Goal: Information Seeking & Learning: Learn about a topic

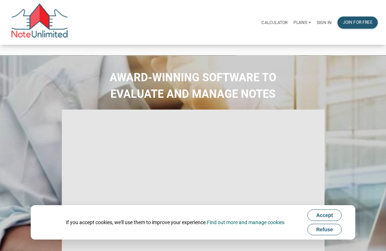
click at [324, 23] on p "Sign in" at bounding box center [324, 22] width 15 height 5
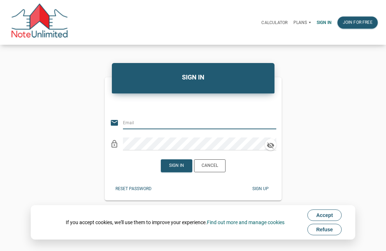
click at [148, 128] on input "email" at bounding box center [195, 122] width 145 height 13
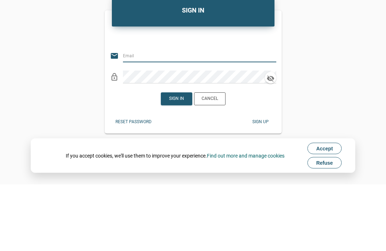
type input "keith@benchmark-tax.com"
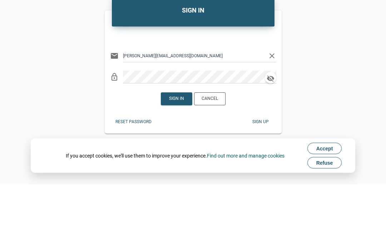
scroll to position [67, 0]
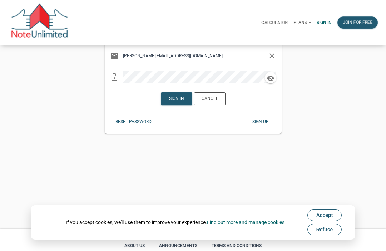
click at [178, 102] on div "Sign in" at bounding box center [176, 99] width 15 height 6
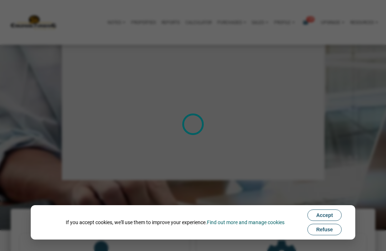
type input "Introduction to new features"
select select
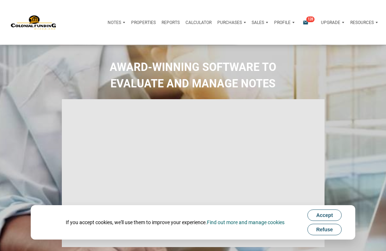
click at [312, 16] on span "128" at bounding box center [311, 19] width 8 height 6
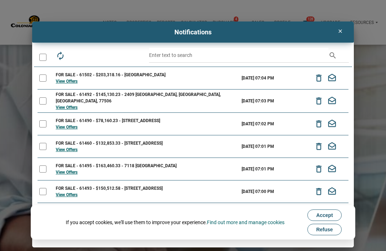
click at [72, 81] on link "View Offers" at bounding box center [67, 81] width 22 height 5
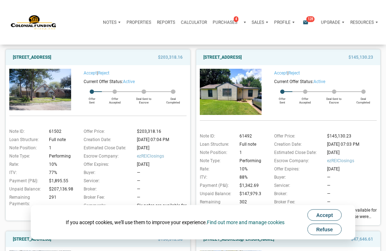
scroll to position [72, 0]
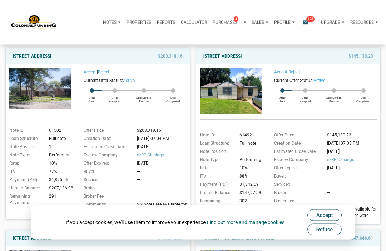
click at [44, 89] on img at bounding box center [40, 88] width 62 height 41
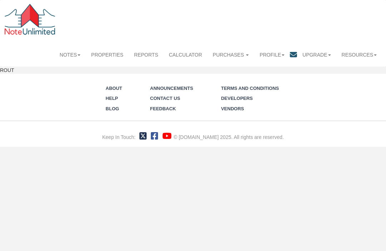
scroll to position [0, 0]
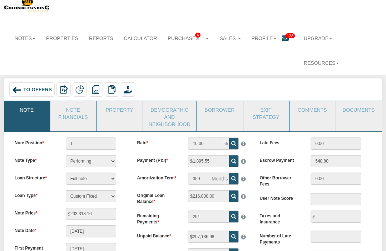
scroll to position [16, 0]
click at [77, 101] on link "Note Financials" at bounding box center [72, 112] width 45 height 23
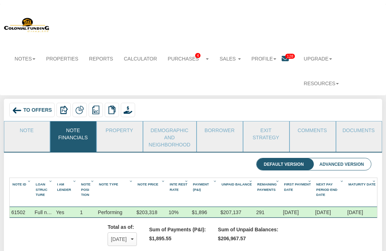
scroll to position [26, 0]
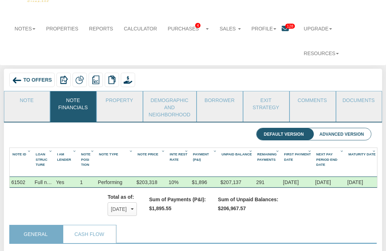
click at [118, 91] on link "Property" at bounding box center [119, 100] width 45 height 18
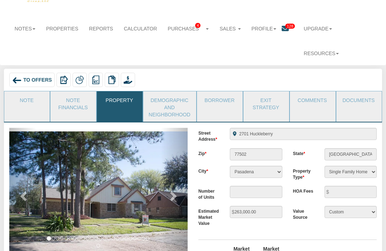
click at [158, 143] on img at bounding box center [103, 193] width 188 height 125
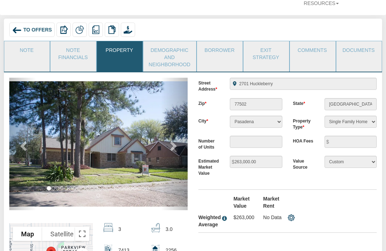
scroll to position [87, 0]
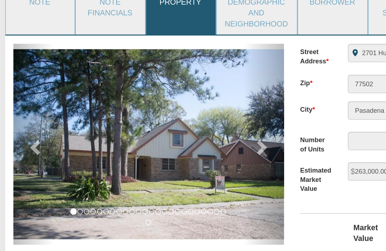
click at [171, 129] on span at bounding box center [172, 134] width 11 height 11
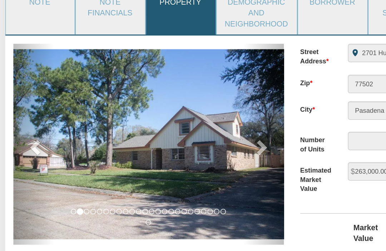
click at [171, 129] on span at bounding box center [172, 134] width 11 height 11
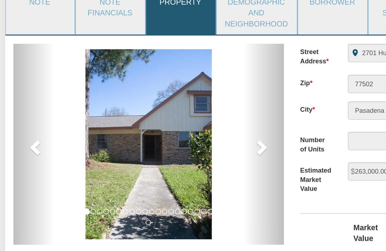
click at [173, 129] on span at bounding box center [172, 134] width 11 height 11
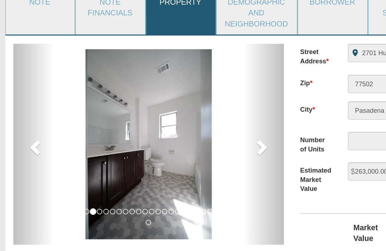
click at [177, 129] on span at bounding box center [172, 134] width 11 height 11
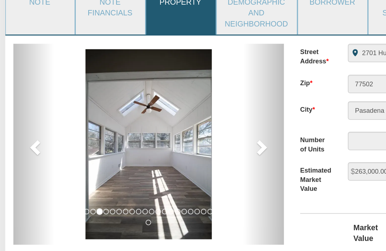
click at [174, 129] on span at bounding box center [172, 134] width 11 height 11
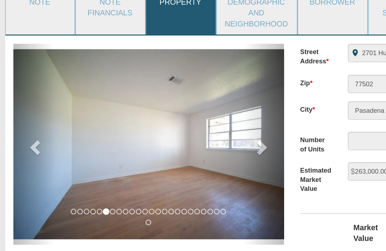
click at [174, 129] on span at bounding box center [172, 134] width 11 height 11
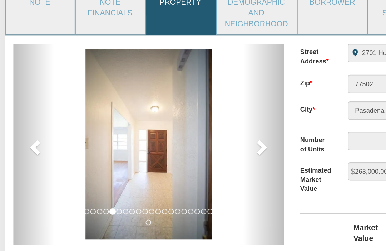
click at [175, 129] on span at bounding box center [172, 134] width 11 height 11
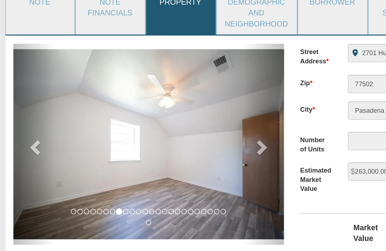
click at [172, 129] on span at bounding box center [172, 134] width 11 height 11
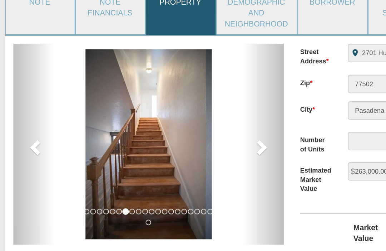
click at [173, 129] on span at bounding box center [172, 134] width 11 height 11
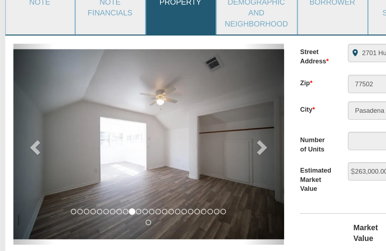
click at [177, 129] on span at bounding box center [172, 134] width 11 height 11
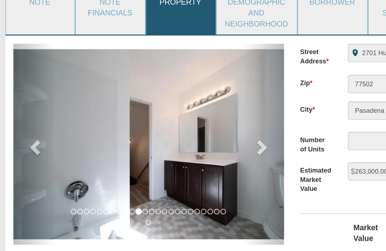
click at [176, 129] on span at bounding box center [172, 134] width 11 height 11
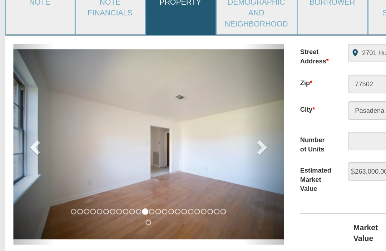
click at [174, 129] on span at bounding box center [172, 134] width 11 height 11
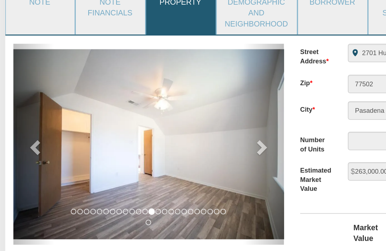
click at [173, 129] on span at bounding box center [172, 134] width 11 height 11
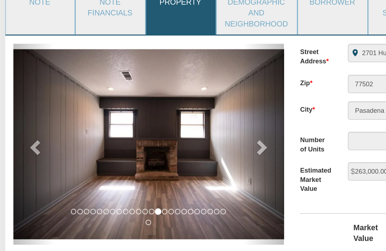
click at [176, 129] on span at bounding box center [172, 134] width 11 height 11
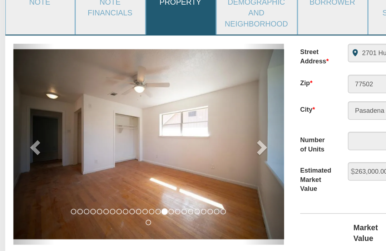
click at [174, 129] on span at bounding box center [172, 134] width 11 height 11
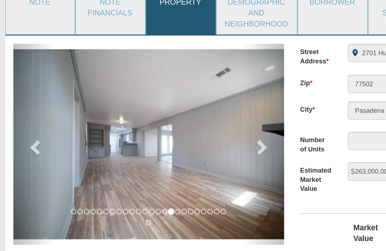
click at [174, 129] on span at bounding box center [172, 134] width 11 height 11
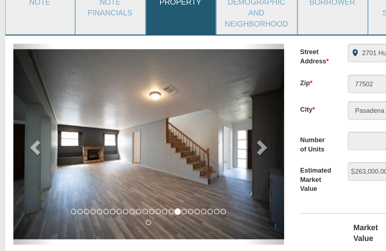
click at [175, 129] on span at bounding box center [172, 134] width 11 height 11
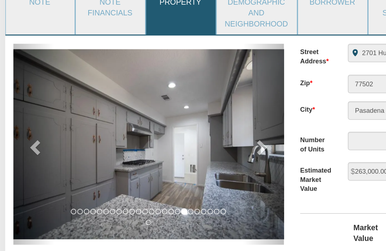
click at [174, 129] on span at bounding box center [172, 134] width 11 height 11
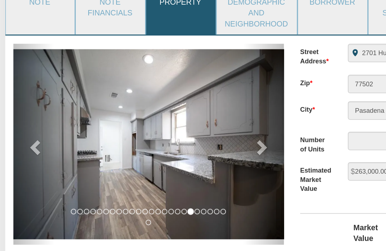
click at [174, 129] on span at bounding box center [172, 134] width 11 height 11
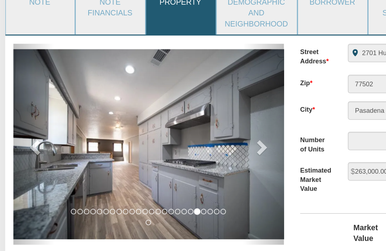
click at [176, 129] on span at bounding box center [172, 134] width 11 height 11
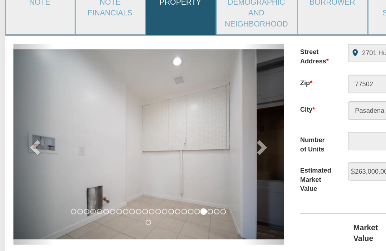
click at [175, 129] on span at bounding box center [172, 134] width 11 height 11
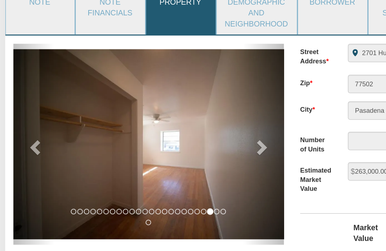
click at [174, 129] on span at bounding box center [172, 134] width 11 height 11
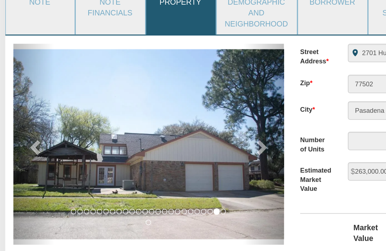
click at [175, 129] on span at bounding box center [172, 134] width 11 height 11
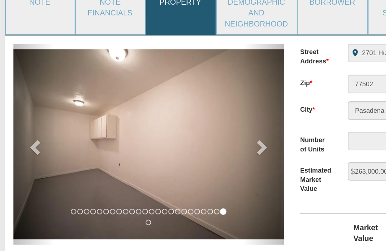
click at [175, 129] on span at bounding box center [172, 134] width 11 height 11
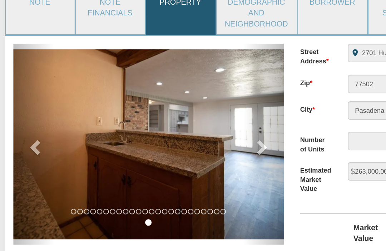
click at [174, 129] on span at bounding box center [172, 134] width 11 height 11
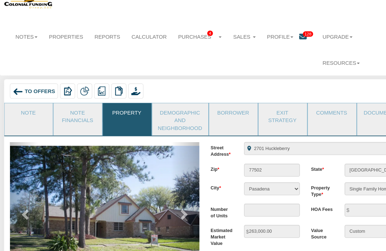
scroll to position [18, 0]
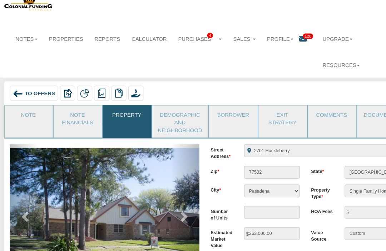
click at [171, 99] on link "Demographic and Neighborhood" at bounding box center [169, 114] width 53 height 30
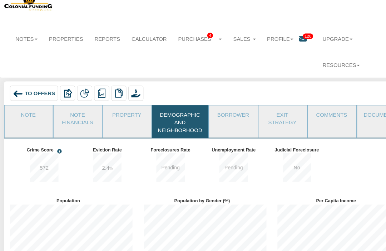
scroll to position [18, 0]
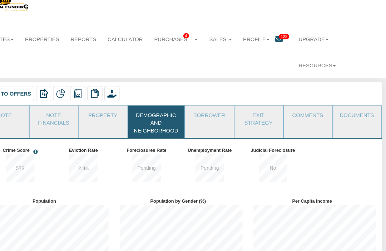
click at [337, 99] on link "Documents" at bounding box center [359, 108] width 45 height 18
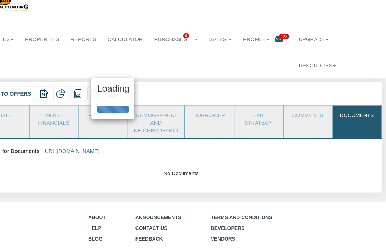
scroll to position [5, 0]
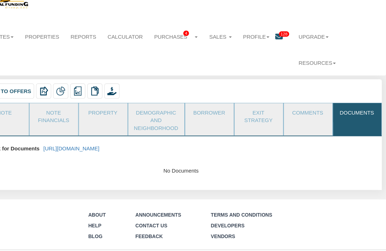
click at [116, 152] on link "https://colonialfundinggroup.sharepoint.com/:f:/s/operationsteam/Eoz70upoDtNMgv…" at bounding box center [89, 155] width 53 height 6
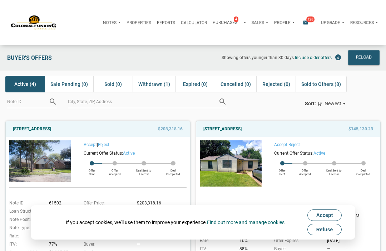
click at [234, 19] on span "4" at bounding box center [236, 19] width 5 height 6
click at [173, 54] on div "Showing offers younger than 30 days. Include older offers" at bounding box center [231, 57] width 228 height 15
click at [157, 83] on span "Withdrawn (1)" at bounding box center [154, 84] width 32 height 9
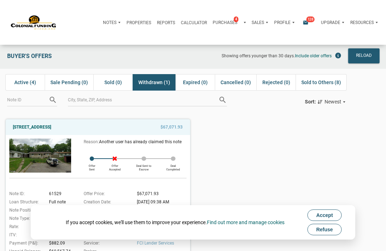
scroll to position [15, 0]
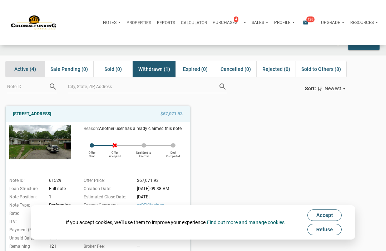
click at [27, 69] on span "Active (4)" at bounding box center [25, 69] width 22 height 9
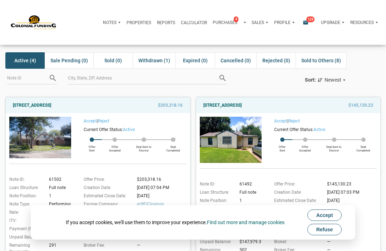
scroll to position [0, 0]
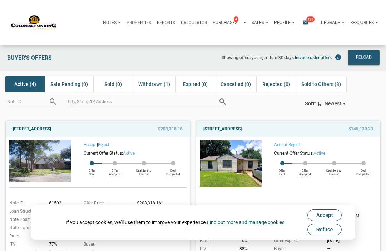
click at [309, 22] on div "Notifications email 128" at bounding box center [310, 22] width 17 height 6
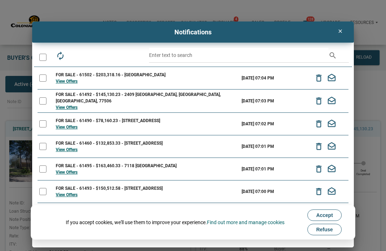
click at [75, 127] on link "View Offers" at bounding box center [67, 126] width 22 height 5
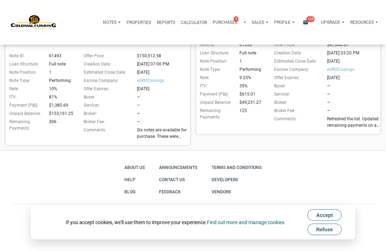
scroll to position [341, 0]
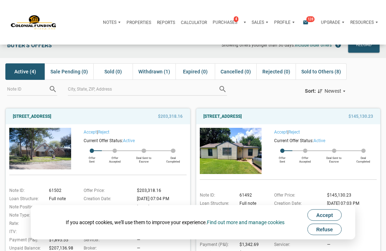
scroll to position [0, 0]
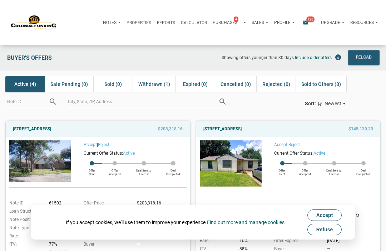
click at [311, 17] on span "128" at bounding box center [311, 19] width 8 height 6
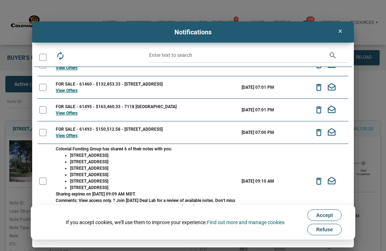
scroll to position [54, 0]
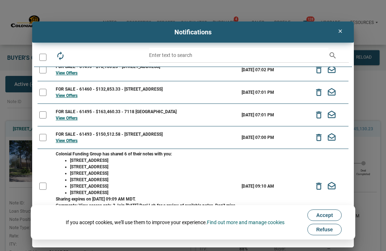
click at [342, 30] on icon "clear" at bounding box center [340, 31] width 9 height 6
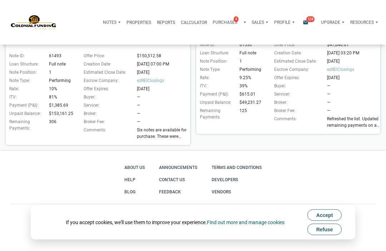
scroll to position [337, 0]
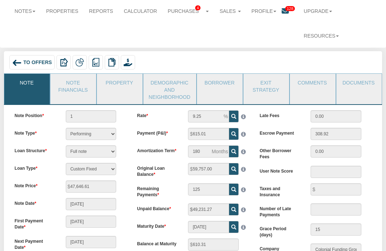
scroll to position [21, 0]
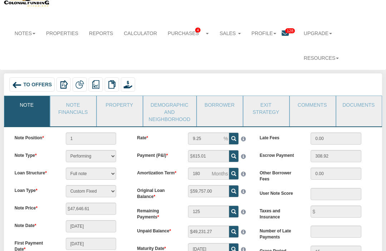
click at [70, 96] on link "Note Financials" at bounding box center [72, 107] width 45 height 23
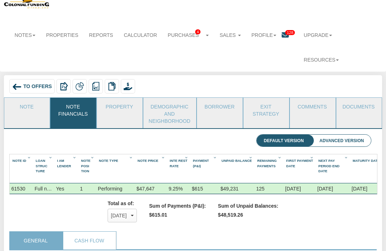
scroll to position [0, 0]
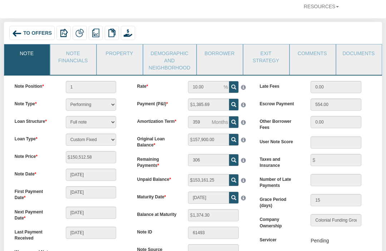
scroll to position [59, 0]
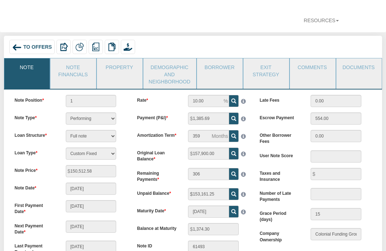
click at [73, 58] on link "Note Financials" at bounding box center [72, 69] width 45 height 23
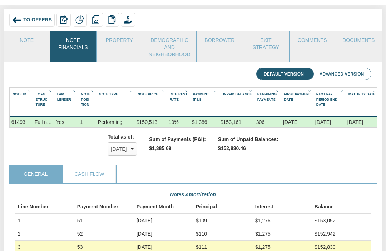
scroll to position [85, 0]
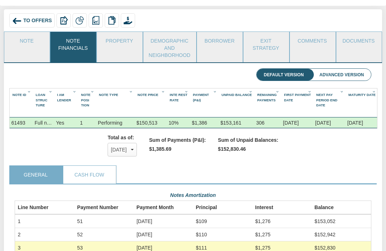
click at [122, 32] on link "Property" at bounding box center [119, 41] width 45 height 18
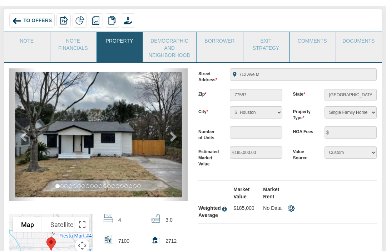
click at [175, 131] on span at bounding box center [172, 136] width 11 height 11
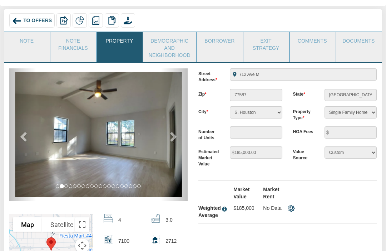
click at [175, 131] on span at bounding box center [172, 136] width 11 height 11
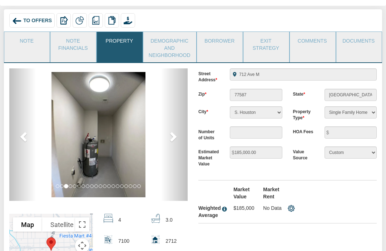
click at [178, 112] on link "next" at bounding box center [174, 134] width 27 height 132
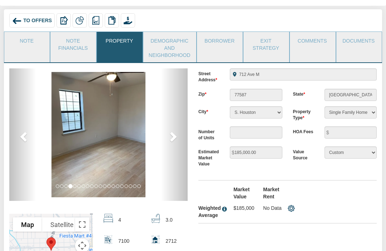
click at [178, 106] on link "next" at bounding box center [174, 134] width 27 height 132
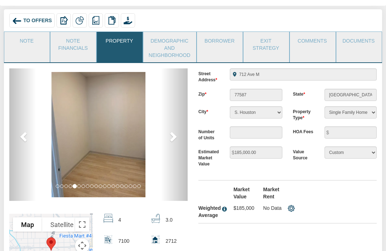
click at [179, 110] on link "next" at bounding box center [174, 134] width 27 height 132
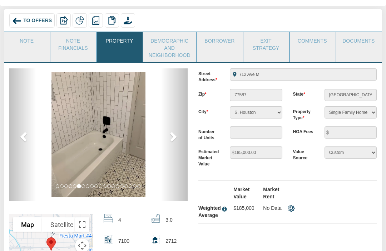
click at [177, 131] on span at bounding box center [172, 136] width 11 height 11
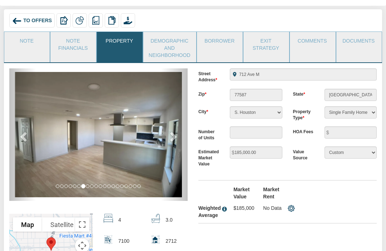
click at [176, 131] on span at bounding box center [172, 136] width 11 height 11
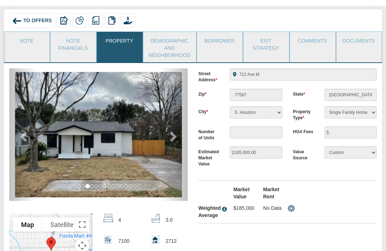
click at [175, 131] on span at bounding box center [172, 136] width 11 height 11
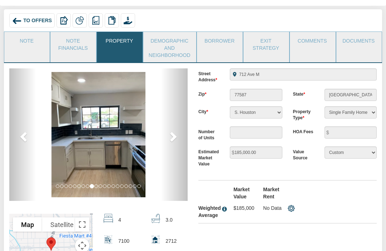
click at [175, 131] on span at bounding box center [172, 136] width 11 height 11
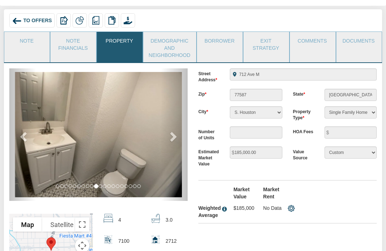
click at [177, 105] on link "next" at bounding box center [174, 134] width 27 height 132
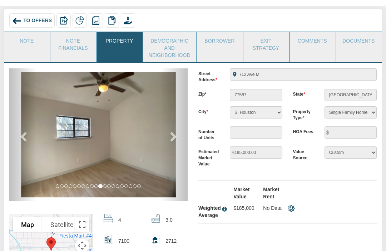
click at [175, 131] on span at bounding box center [172, 136] width 11 height 11
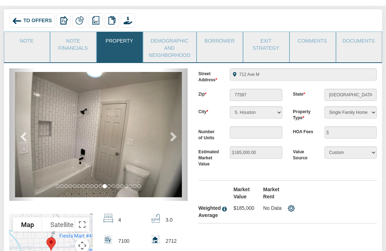
click at [178, 110] on link "next" at bounding box center [174, 134] width 27 height 132
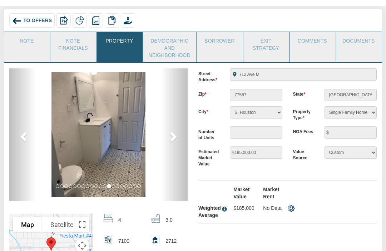
click at [179, 112] on link "next" at bounding box center [174, 134] width 27 height 132
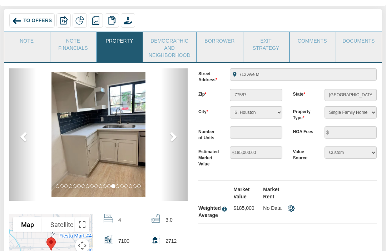
click at [176, 131] on span at bounding box center [172, 136] width 11 height 11
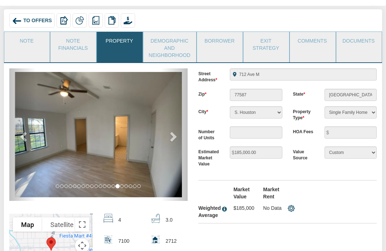
click at [179, 109] on link "next" at bounding box center [174, 134] width 27 height 132
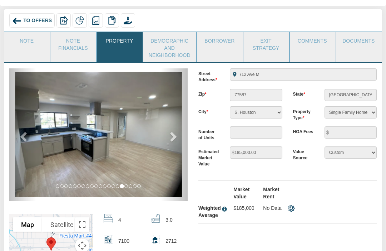
click at [177, 131] on span at bounding box center [172, 136] width 11 height 11
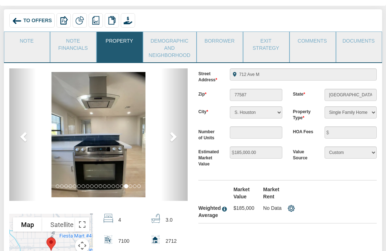
click at [179, 106] on link "next" at bounding box center [174, 134] width 27 height 132
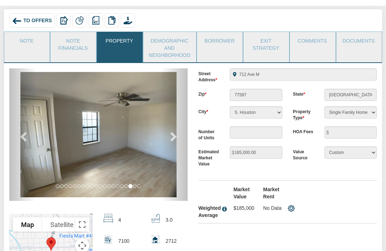
click at [179, 110] on link "next" at bounding box center [174, 134] width 27 height 132
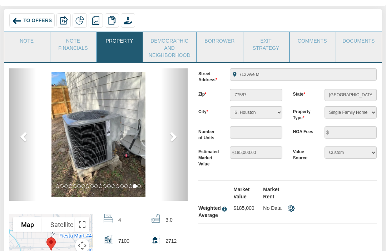
click at [179, 110] on link "next" at bounding box center [174, 134] width 27 height 132
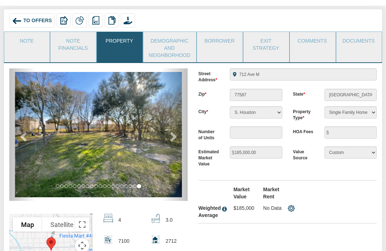
click at [179, 111] on link "next" at bounding box center [174, 134] width 27 height 132
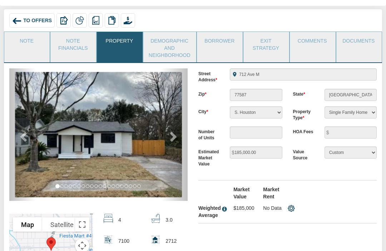
click at [177, 131] on span at bounding box center [172, 136] width 11 height 11
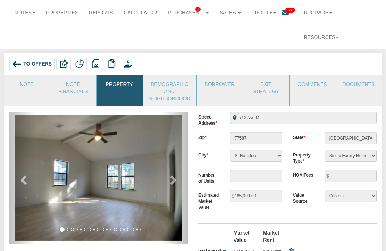
scroll to position [0, 0]
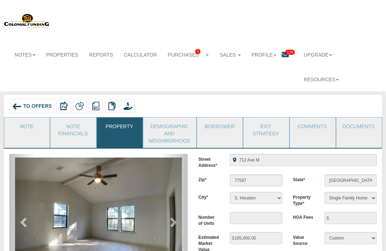
click at [362, 117] on link "Documents" at bounding box center [359, 126] width 45 height 18
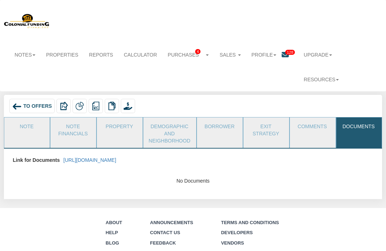
click at [116, 157] on link "[URL][DOMAIN_NAME]" at bounding box center [89, 160] width 53 height 6
